Goal: Task Accomplishment & Management: Manage account settings

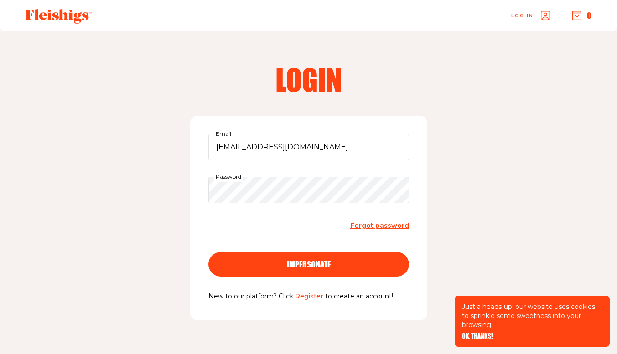
click at [307, 260] on span "impersonate" at bounding box center [309, 256] width 44 height 8
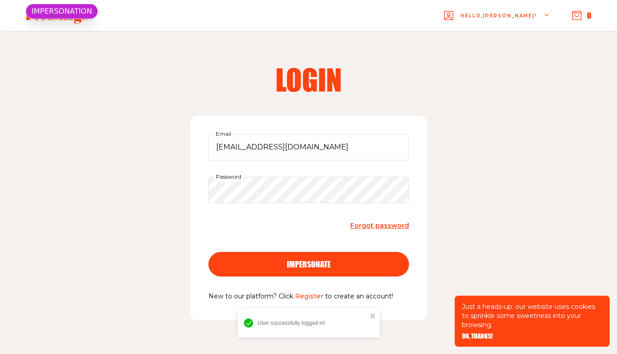
click at [486, 333] on div "Just a heads-up: our website uses cookies to sprinkle some sweetness into your …" at bounding box center [532, 321] width 155 height 51
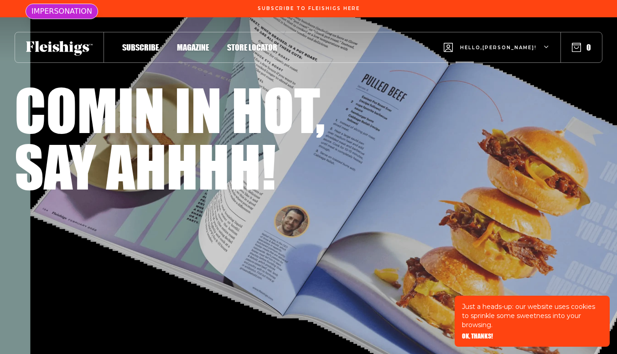
click at [498, 48] on span "Hello, [PERSON_NAME] !" at bounding box center [498, 54] width 77 height 21
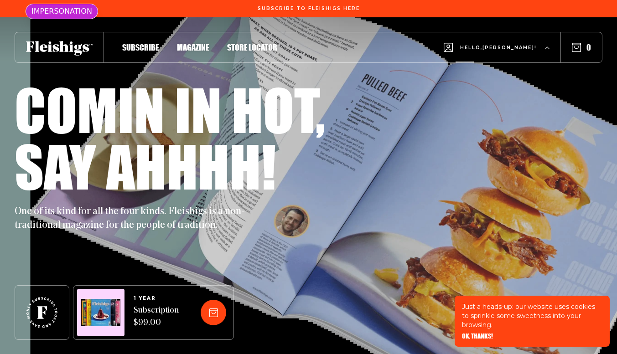
click at [497, 89] on span "My Account" at bounding box center [482, 90] width 51 height 10
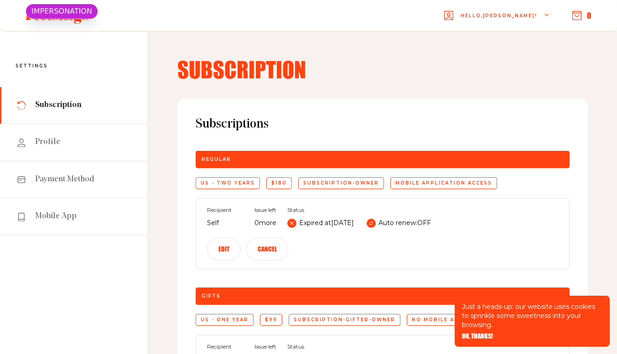
click at [241, 238] on button "Edit" at bounding box center [224, 249] width 34 height 23
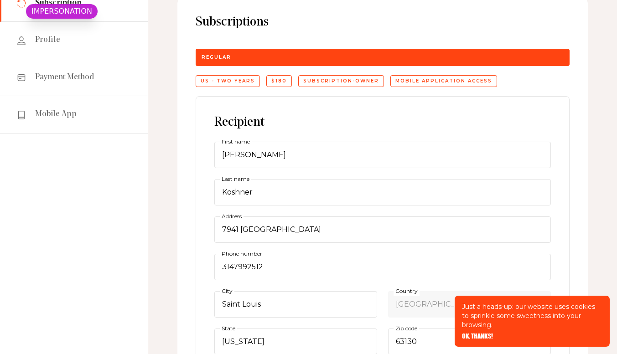
scroll to position [109, 0]
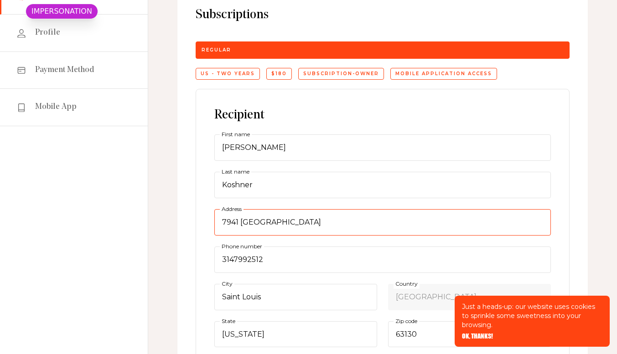
click at [328, 227] on input "7941 Gannon" at bounding box center [382, 222] width 337 height 26
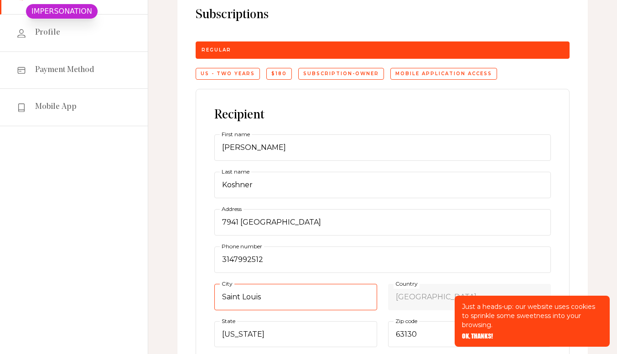
click at [302, 302] on input "Saint Louis" at bounding box center [295, 297] width 163 height 26
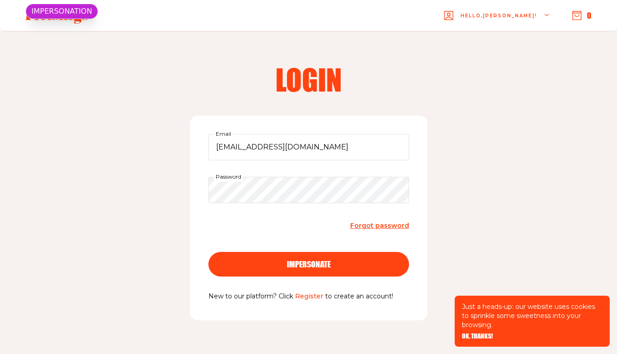
click at [300, 273] on button "impersonate" at bounding box center [308, 264] width 201 height 25
click at [482, 333] on span "OK, THANKS!" at bounding box center [477, 330] width 31 height 6
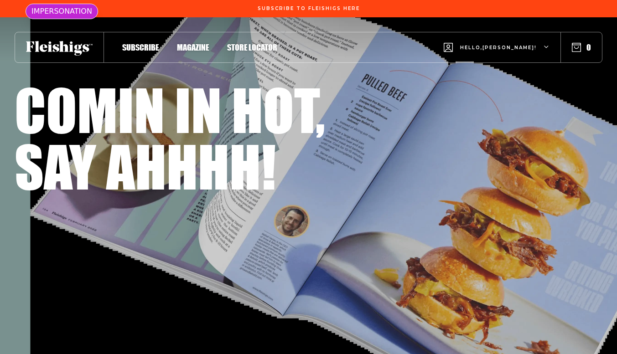
click at [529, 46] on span "Hello, [PERSON_NAME] !" at bounding box center [498, 54] width 77 height 21
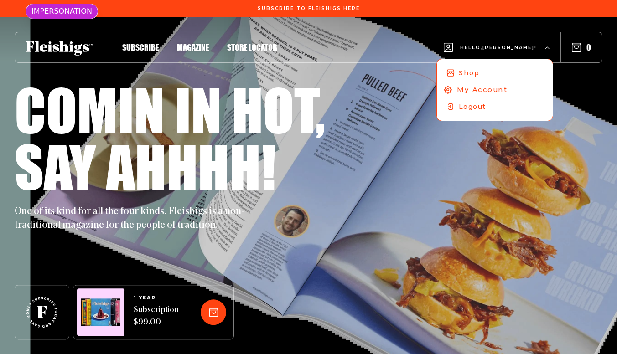
click at [508, 88] on span "My Account" at bounding box center [482, 90] width 51 height 10
